Goal: Transaction & Acquisition: Purchase product/service

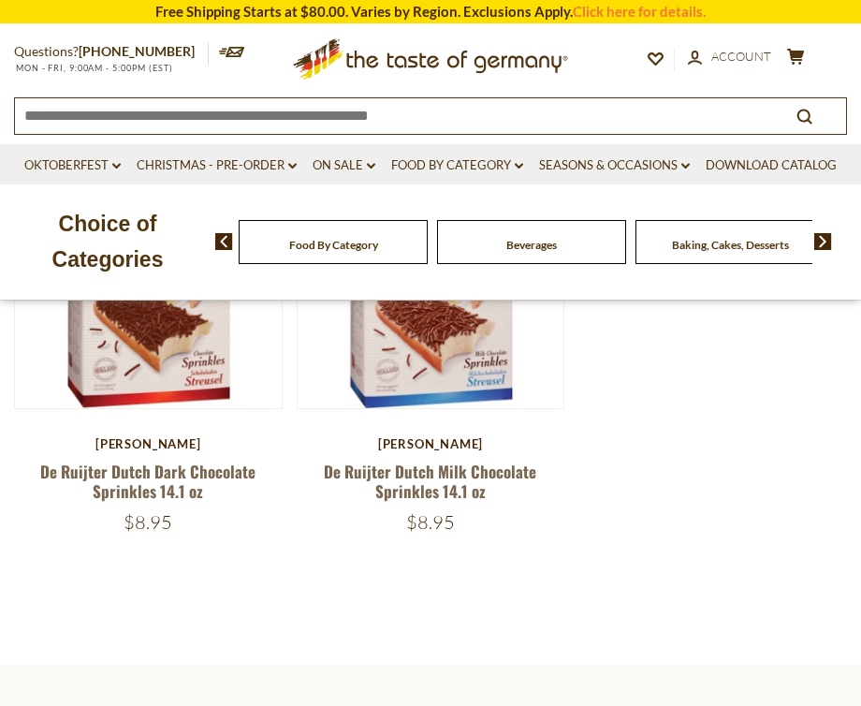
scroll to position [325, 0]
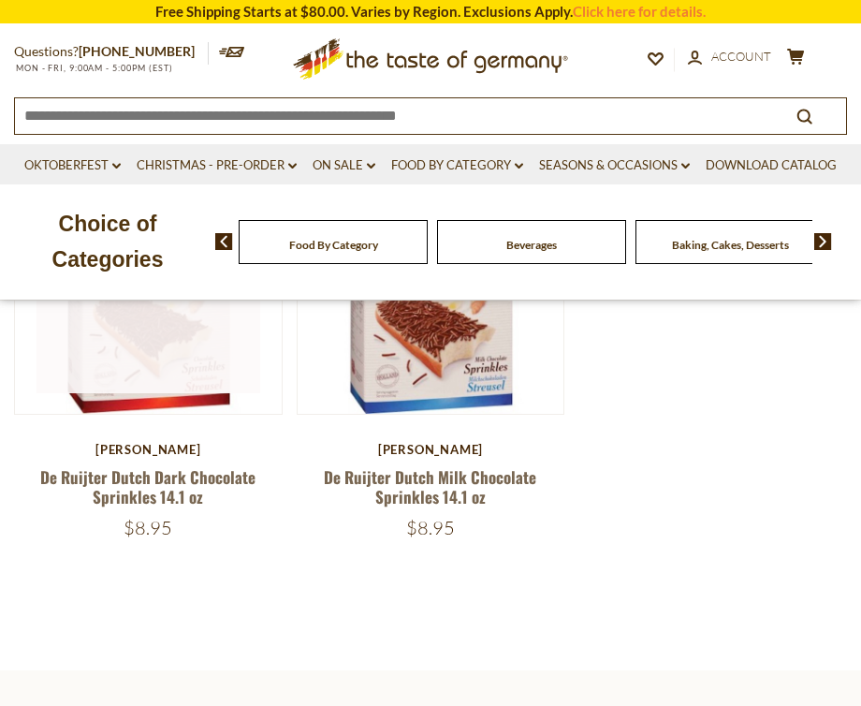
click at [177, 361] on link at bounding box center [148, 281] width 224 height 224
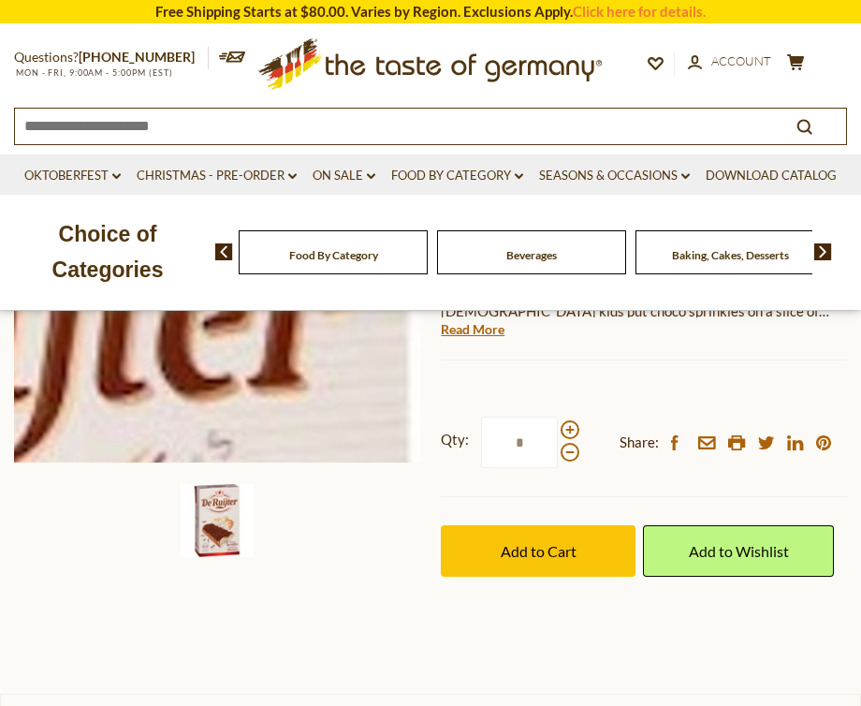
scroll to position [395, 0]
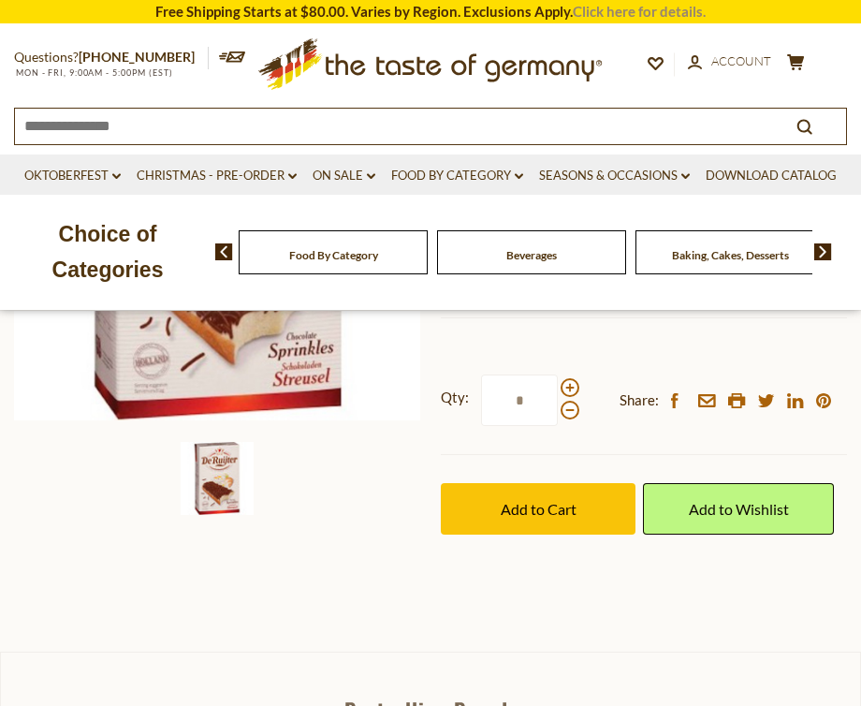
click at [615, 15] on link "Click here for details." at bounding box center [639, 11] width 133 height 17
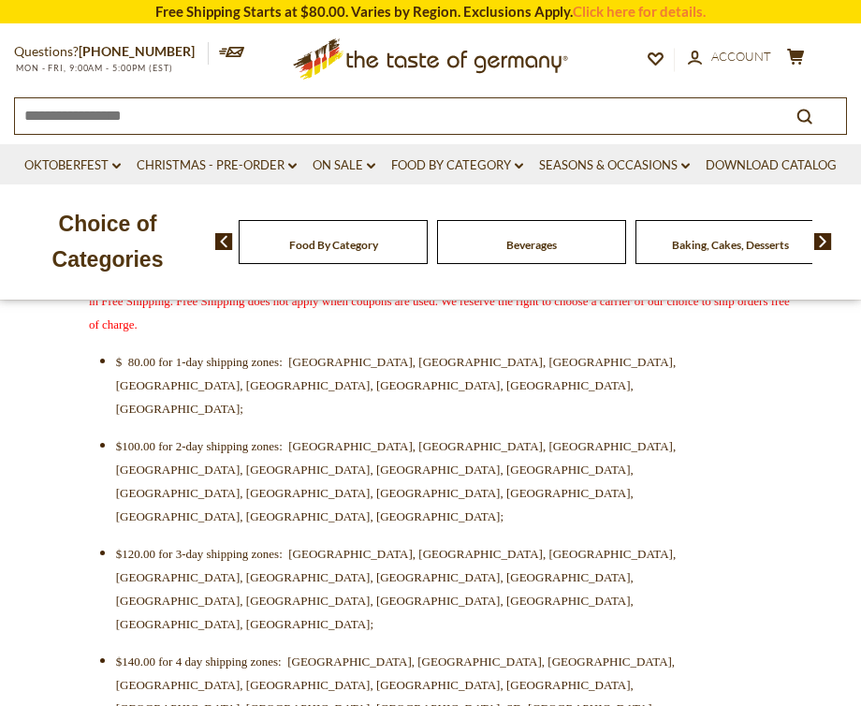
scroll to position [693, 0]
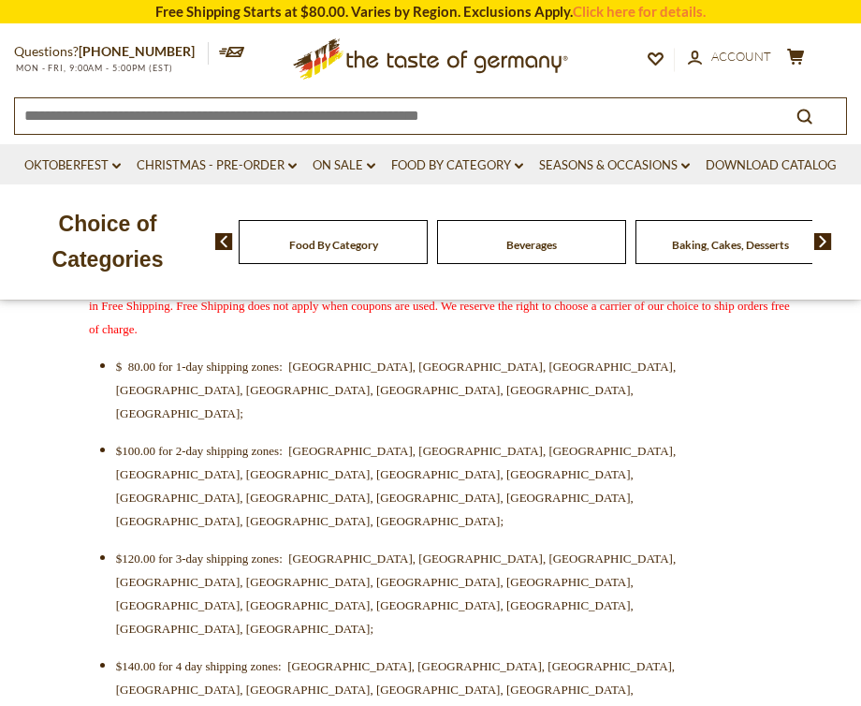
click at [384, 76] on icon ".st0{fill:#EDD300;} .st1{fill:#D33E21;}" at bounding box center [430, 59] width 350 height 58
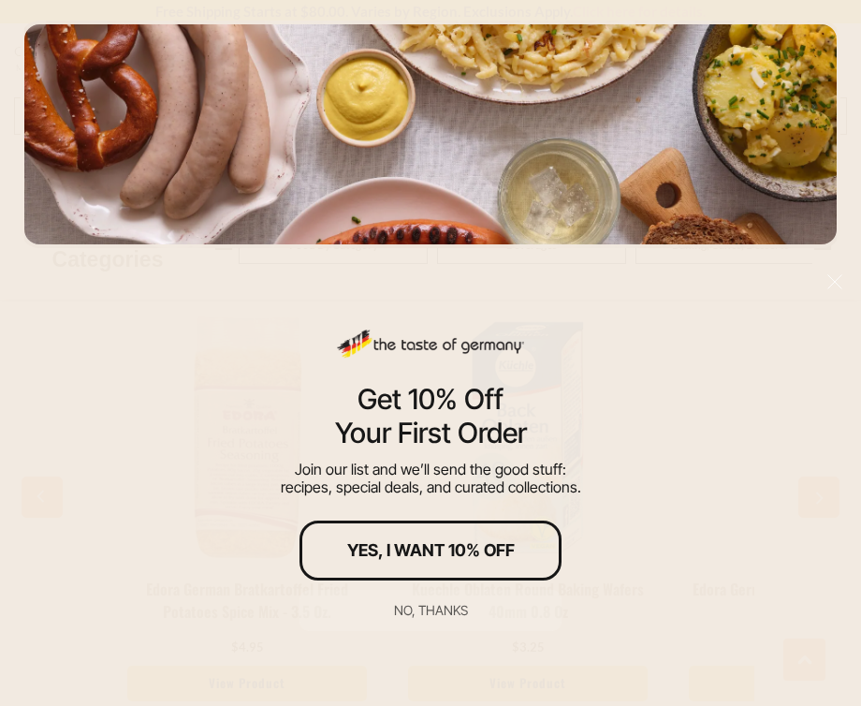
scroll to position [2319, 0]
